Goal: Check status: Check status

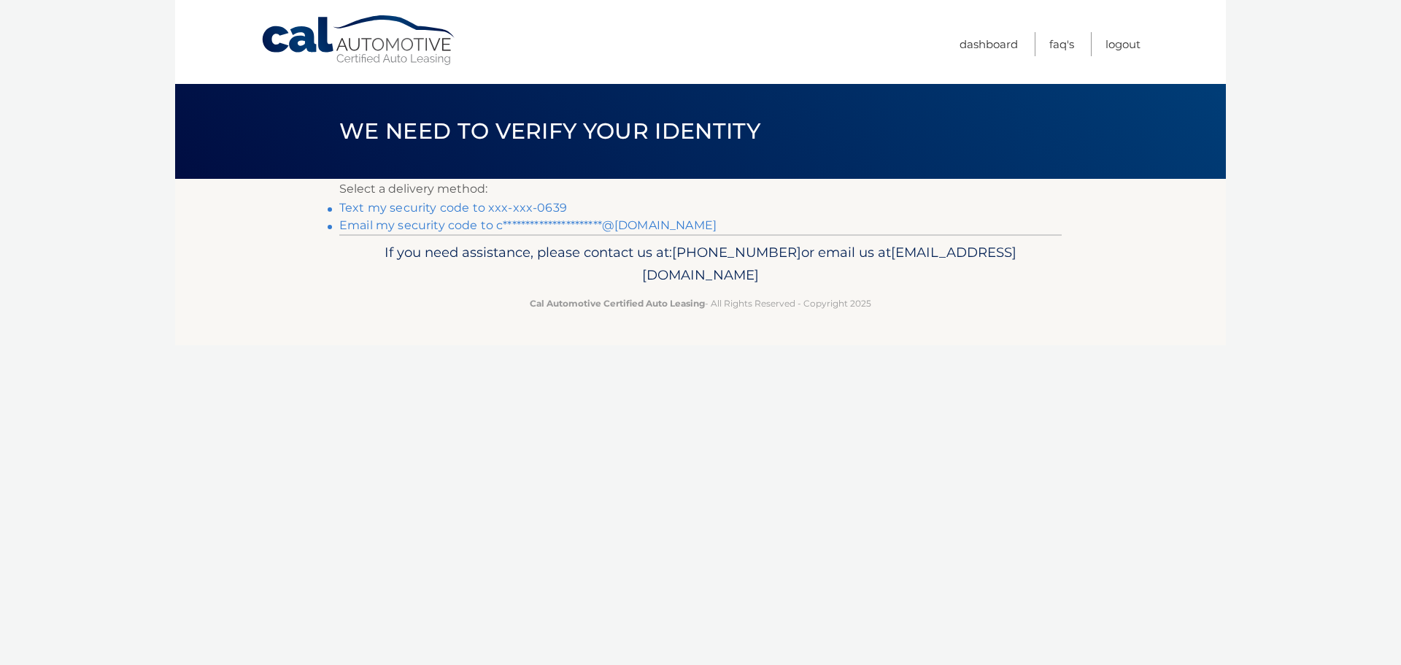
click at [525, 209] on link "Text my security code to xxx-xxx-0639" at bounding box center [453, 208] width 228 height 14
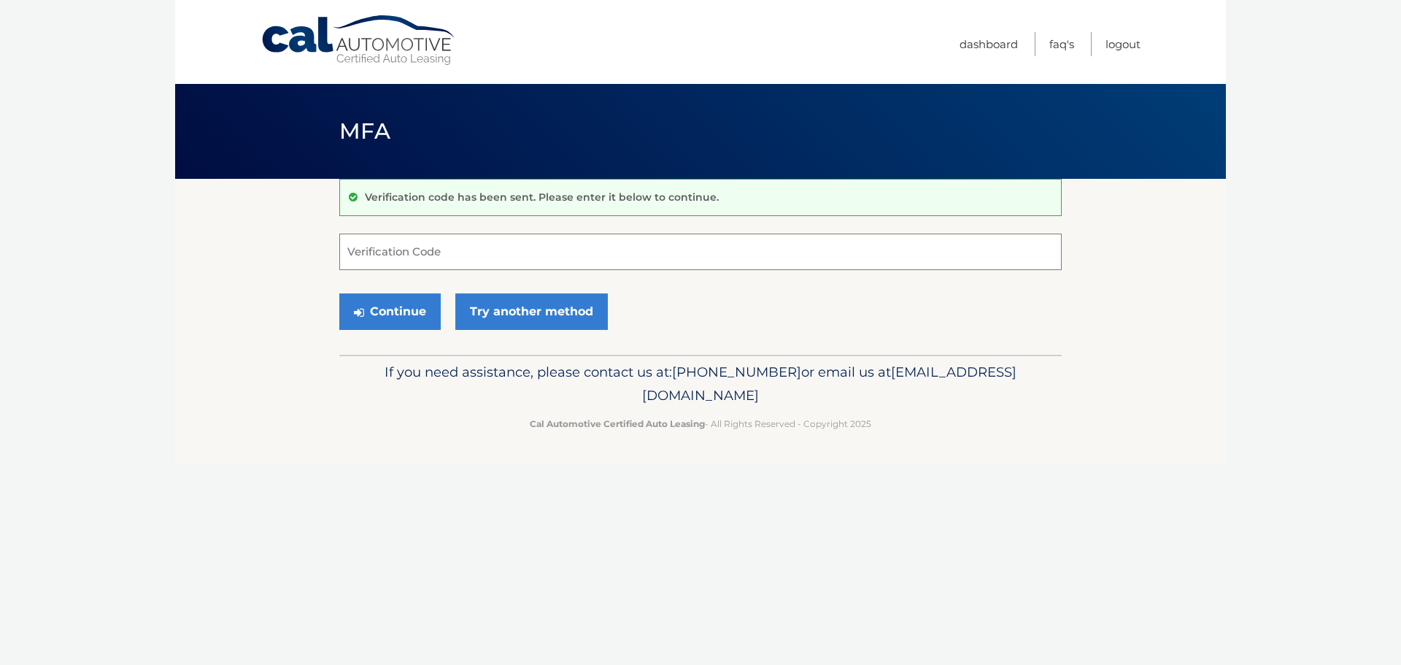
click at [517, 247] on input "Verification Code" at bounding box center [700, 251] width 722 height 36
type input "029254"
click at [339, 293] on button "Continue" at bounding box center [389, 311] width 101 height 36
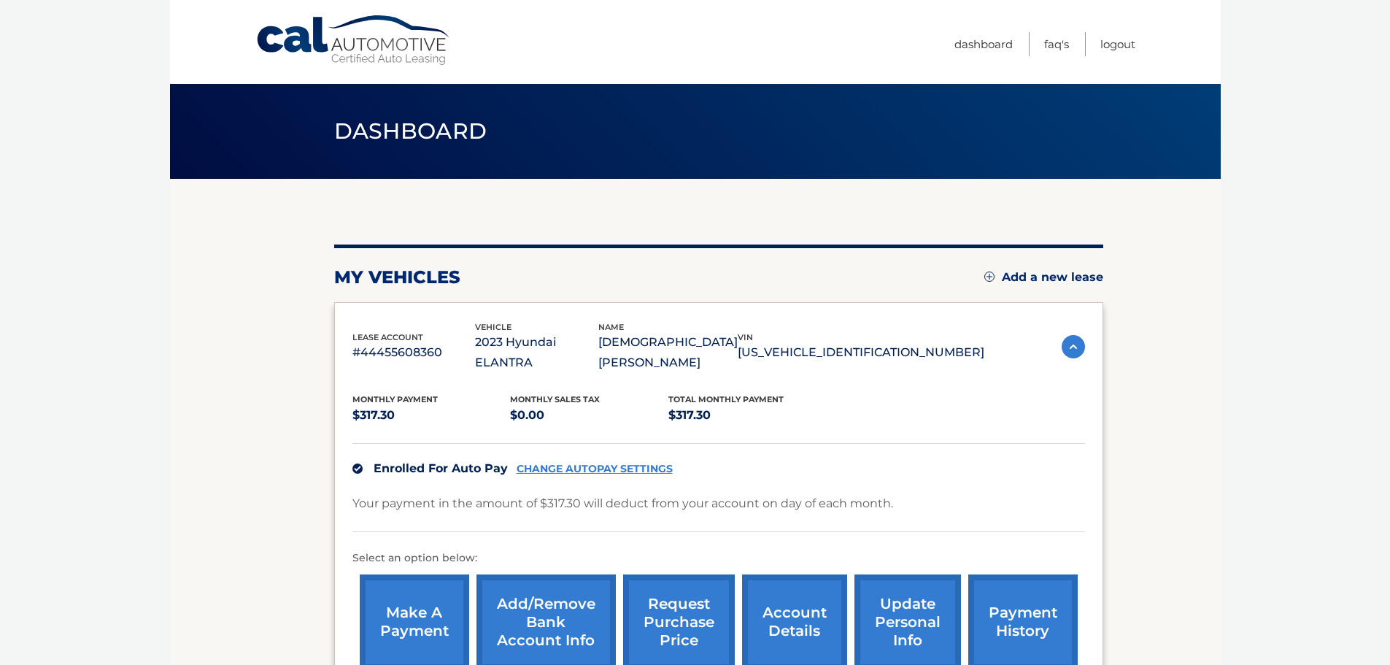
drag, startPoint x: 1058, startPoint y: 333, endPoint x: 1066, endPoint y: 335, distance: 8.2
click at [1061, 335] on img at bounding box center [1072, 346] width 23 height 23
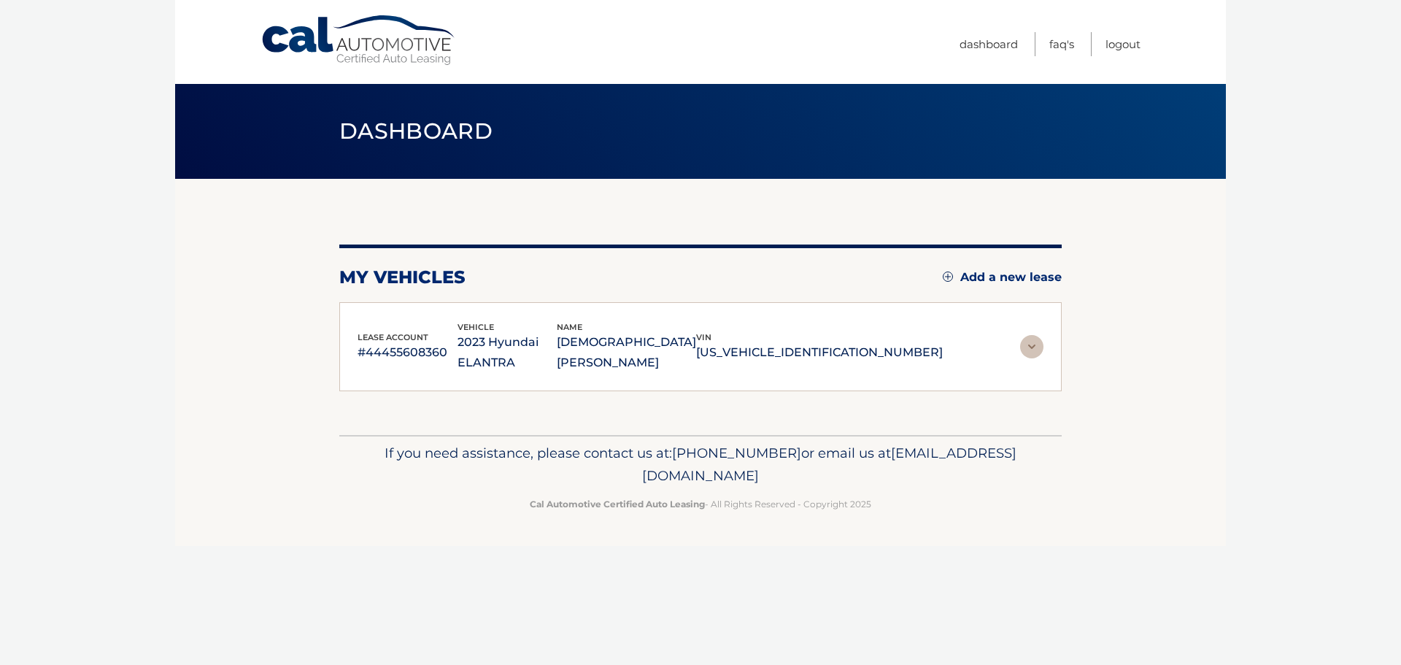
click at [1068, 336] on section "my vehicles Add a new lease lease account #44455608360 vehicle 2023 Hyundai ELA…" at bounding box center [700, 307] width 1051 height 256
click at [1017, 335] on div "lease account #44455608360 vehicle 2023 Hyundai ELANTRA name CHRISTIAN QUIJADA …" at bounding box center [700, 346] width 686 height 53
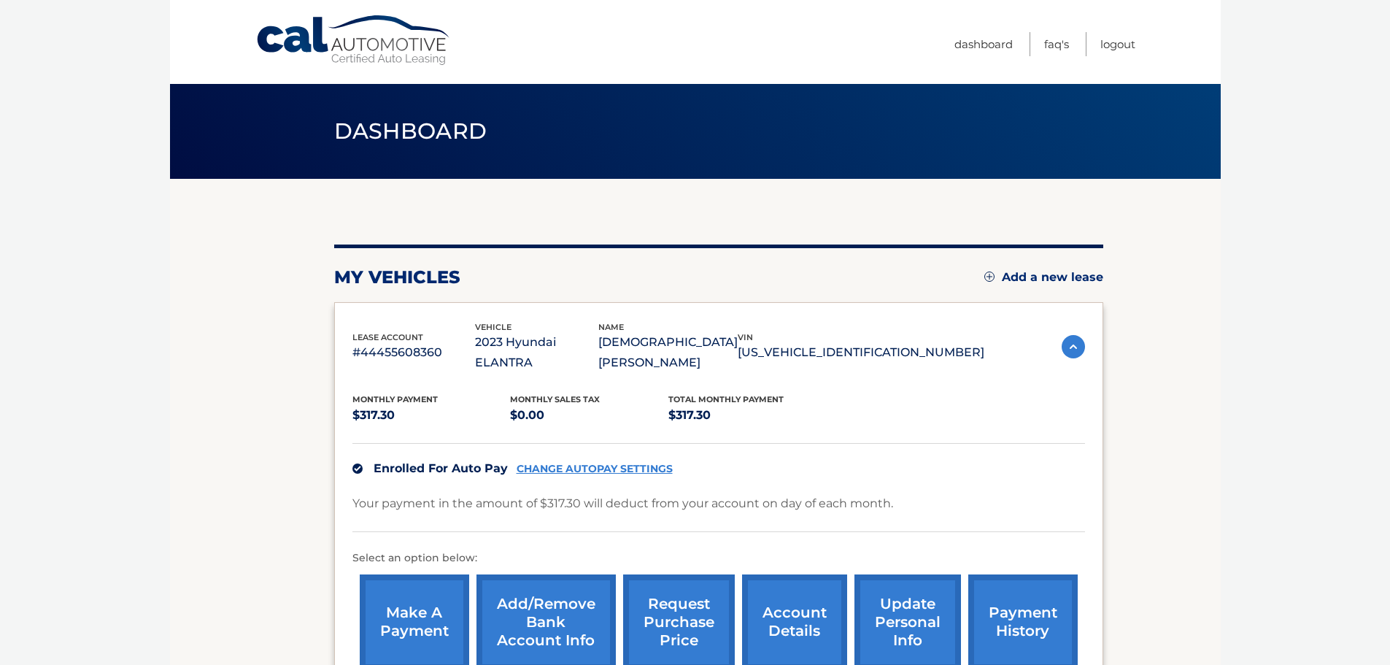
scroll to position [146, 0]
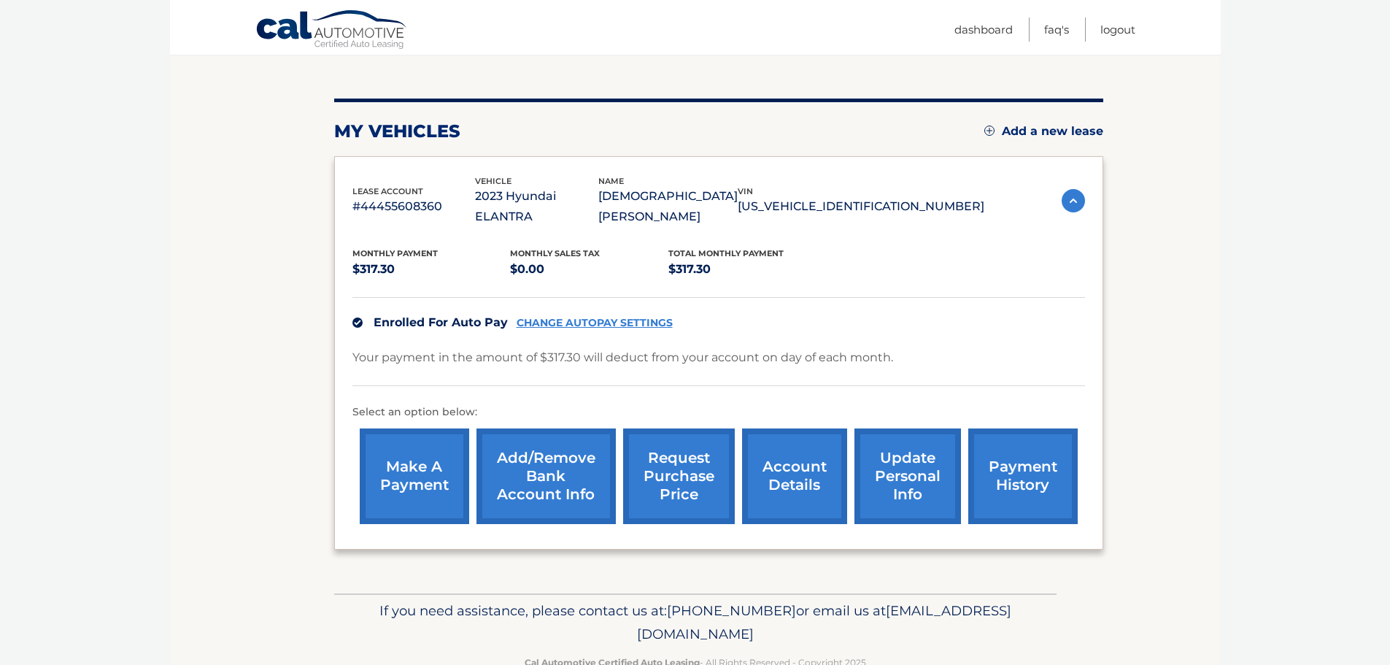
click at [806, 463] on link "account details" at bounding box center [794, 476] width 105 height 96
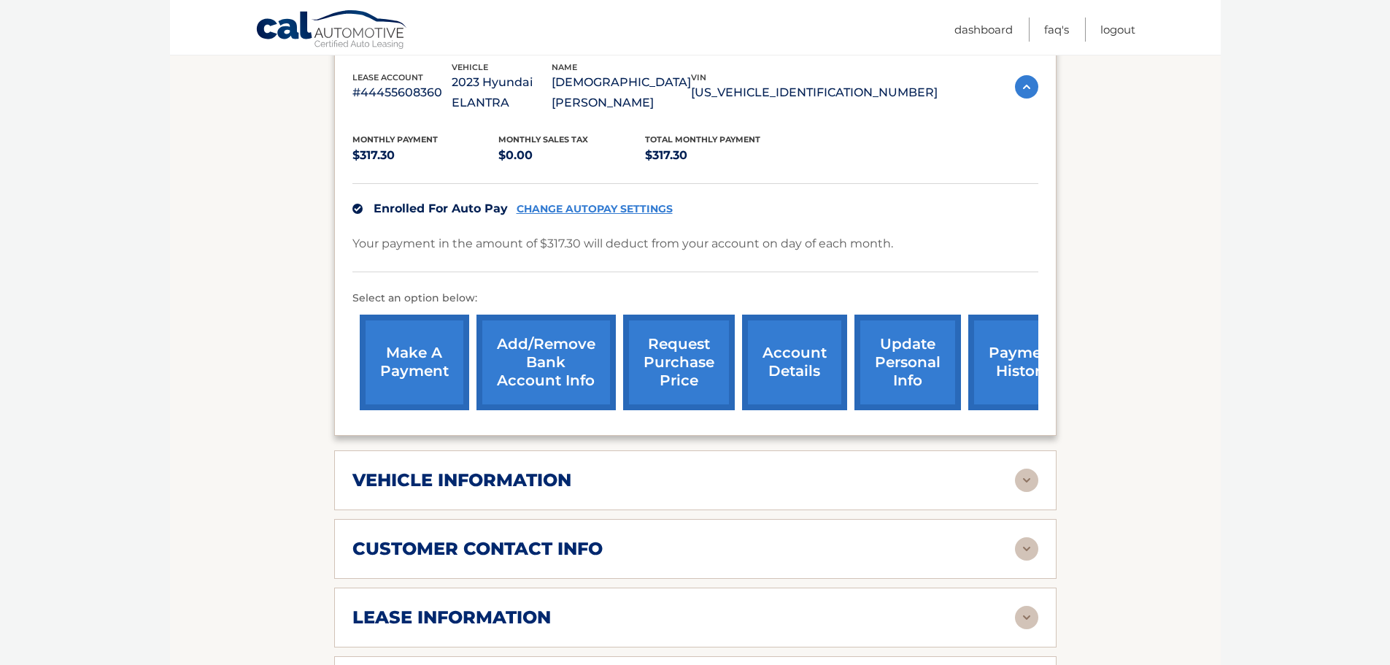
scroll to position [365, 0]
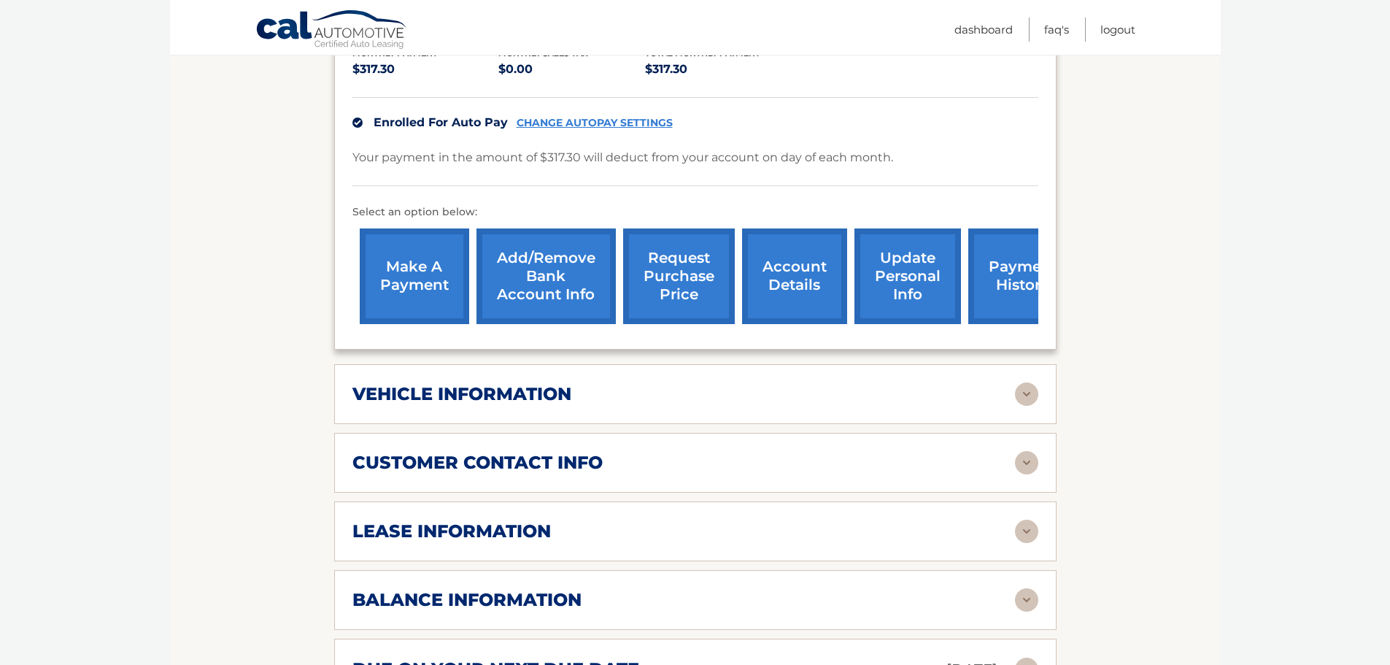
click at [529, 384] on div "vehicle information" at bounding box center [695, 393] width 686 height 23
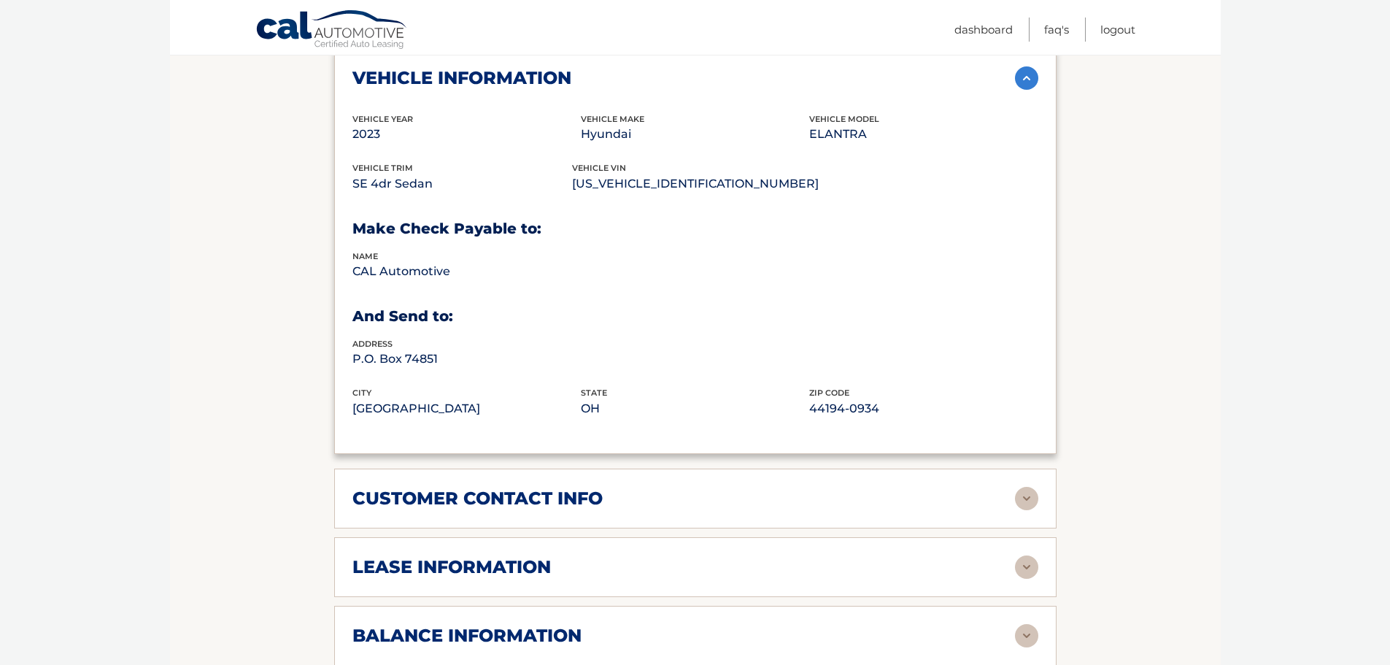
scroll to position [875, 0]
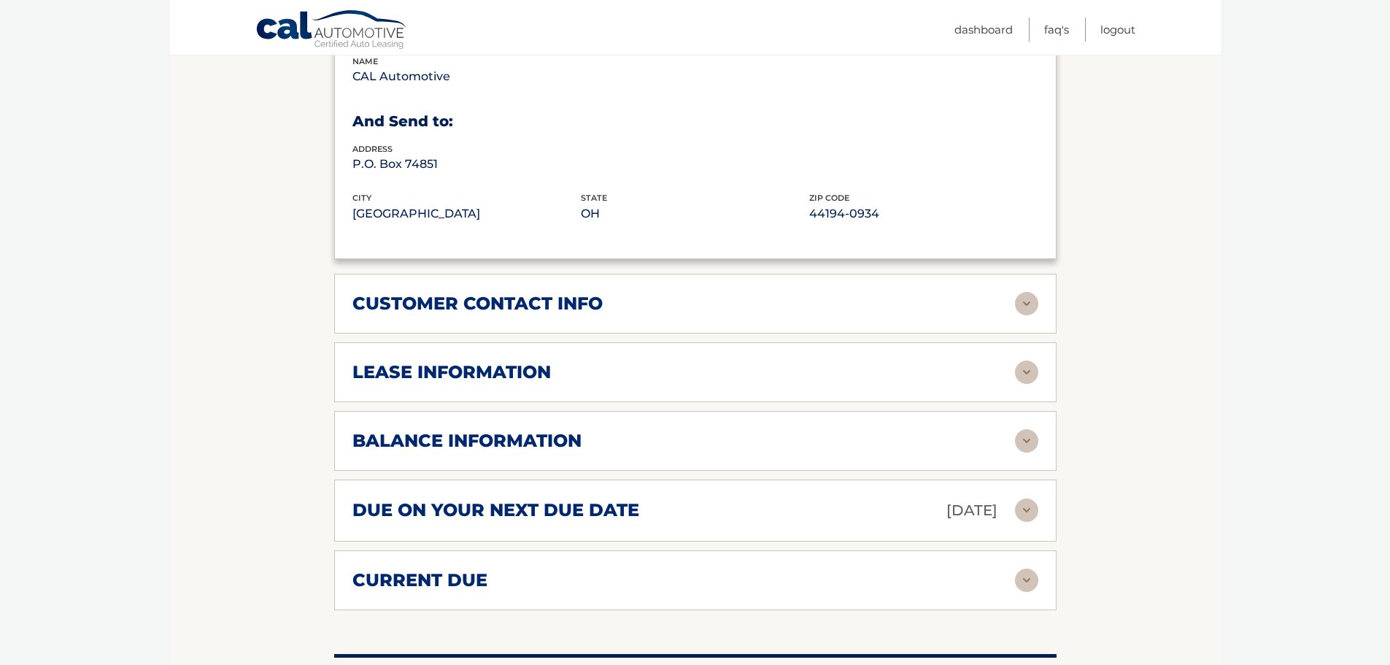
click at [450, 363] on div "lease information" at bounding box center [695, 371] width 686 height 23
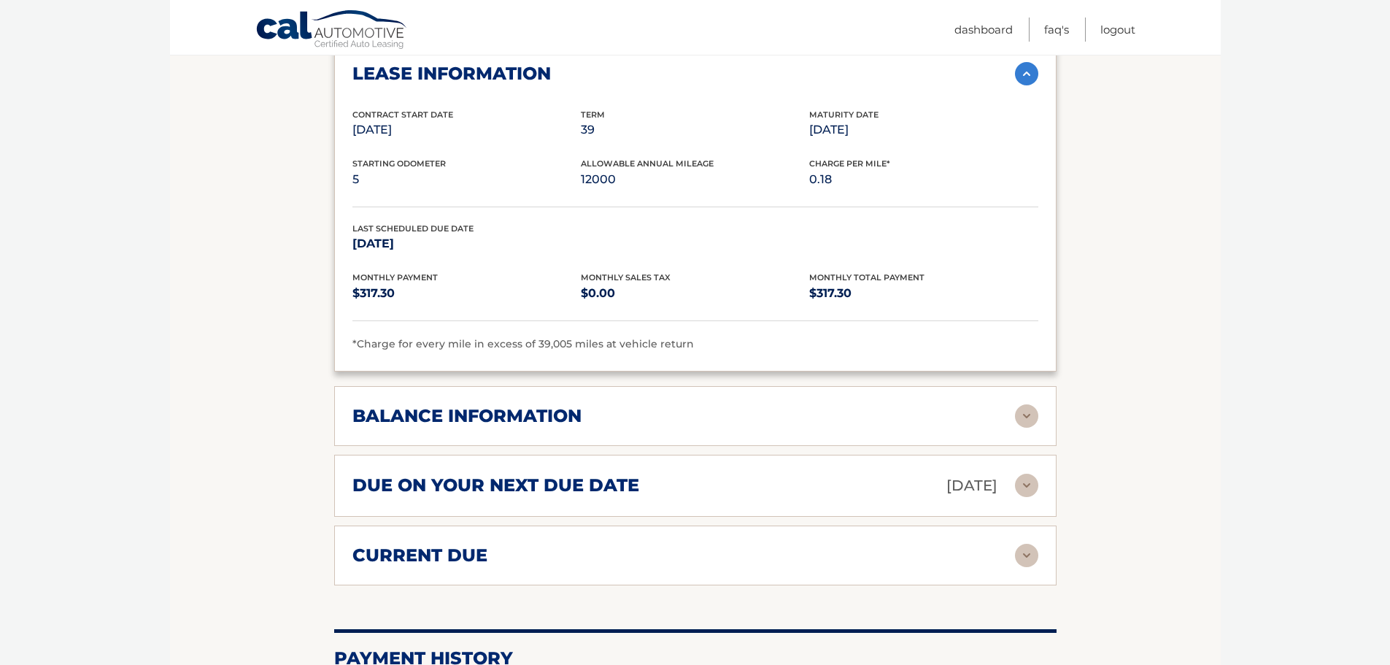
scroll to position [1313, 0]
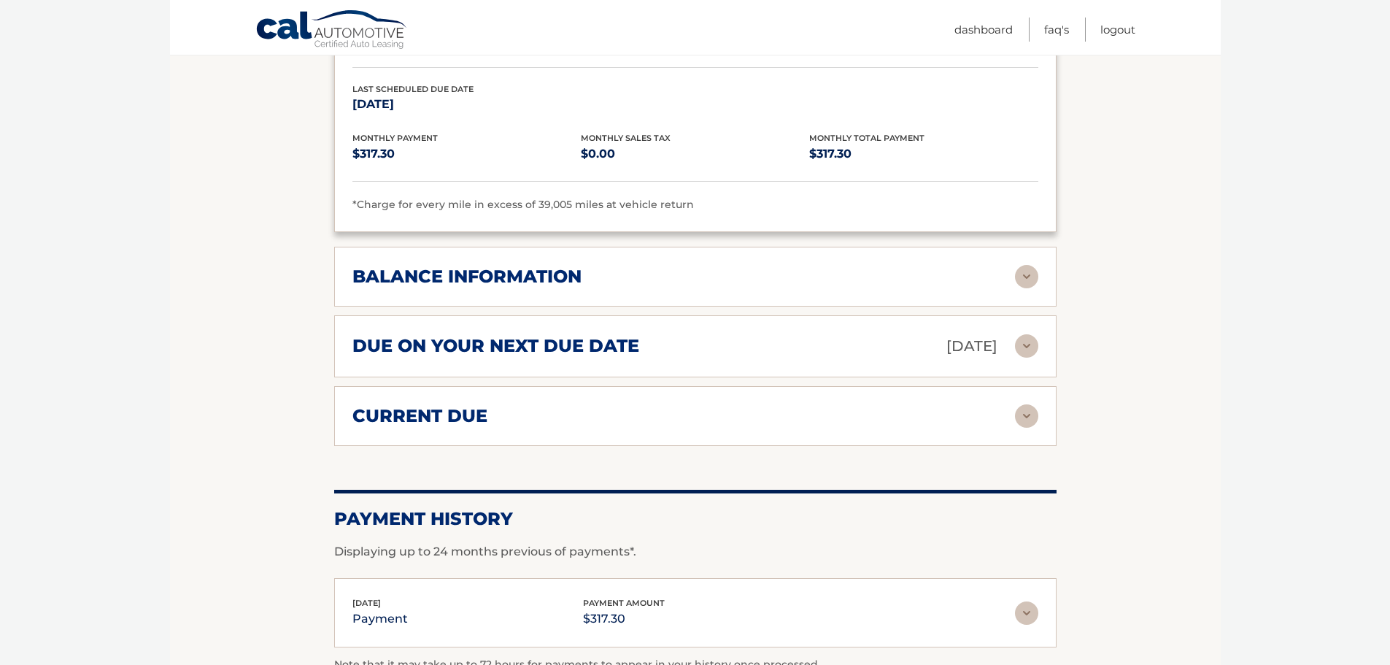
click at [461, 405] on h2 "current due" at bounding box center [419, 416] width 135 height 22
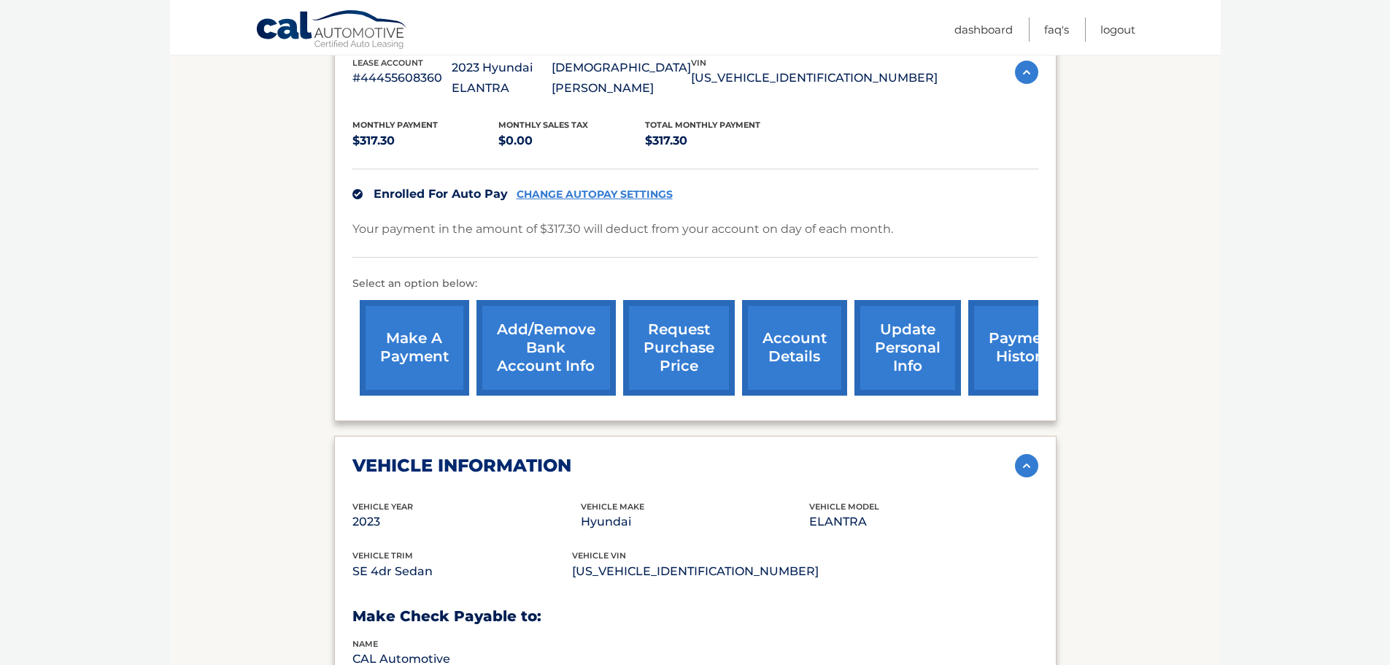
scroll to position [293, 0]
click at [774, 327] on link "account details" at bounding box center [794, 349] width 105 height 96
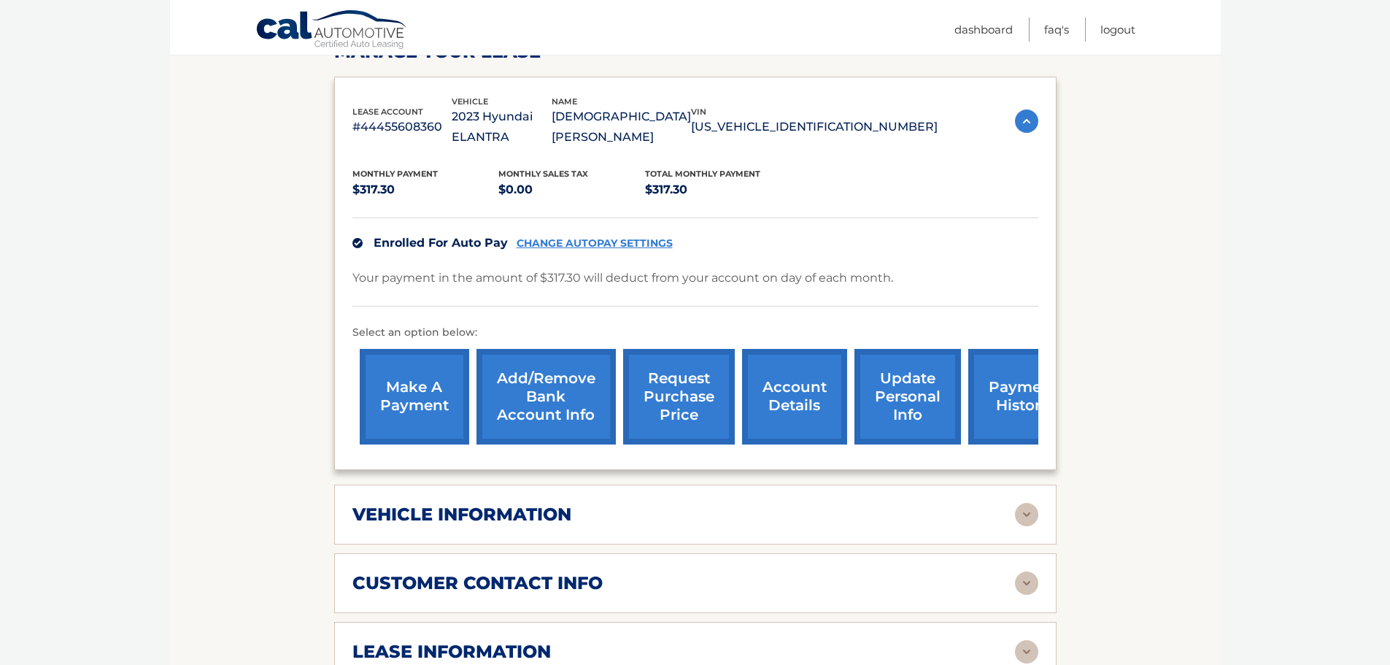
scroll to position [584, 0]
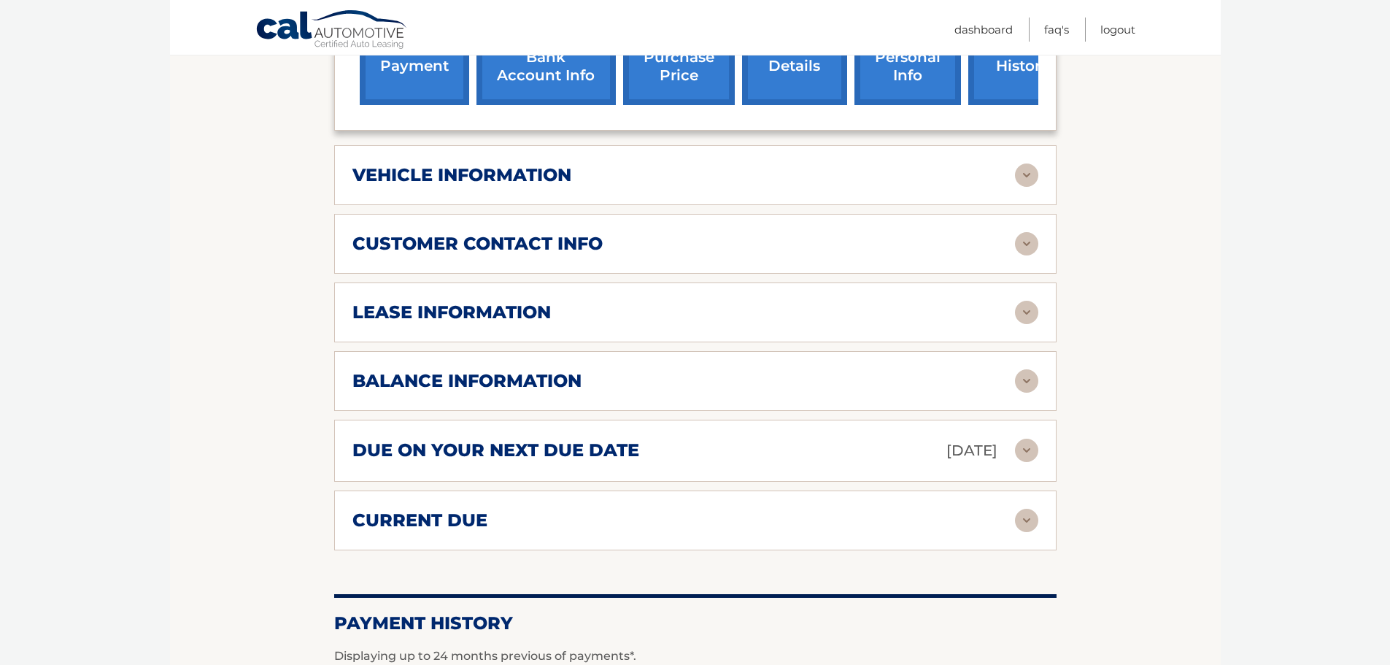
click at [566, 370] on h2 "balance information" at bounding box center [466, 381] width 229 height 22
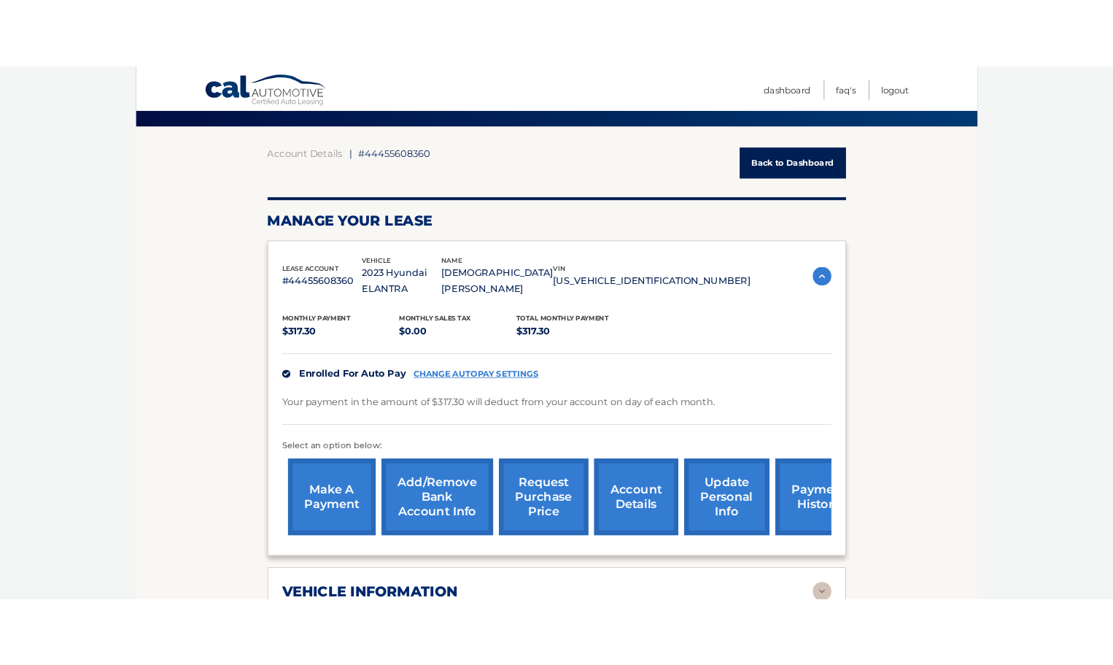
scroll to position [0, 0]
